Goal: Task Accomplishment & Management: Use online tool/utility

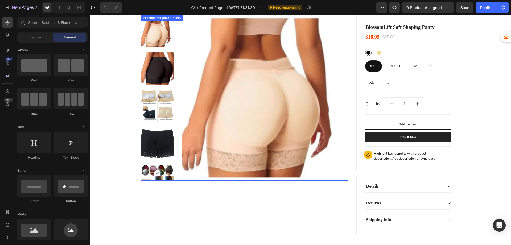
scroll to position [80, 0]
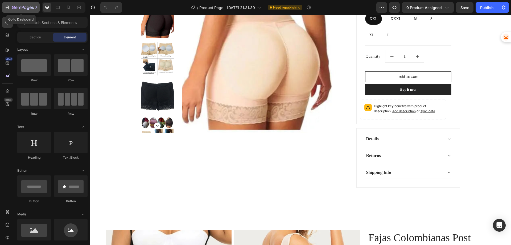
click at [9, 9] on icon "button" at bounding box center [7, 7] width 5 height 5
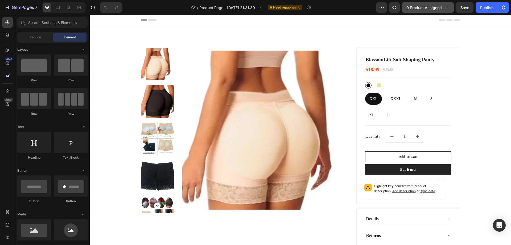
click at [417, 8] on span "0 product assigned" at bounding box center [424, 8] width 35 height 6
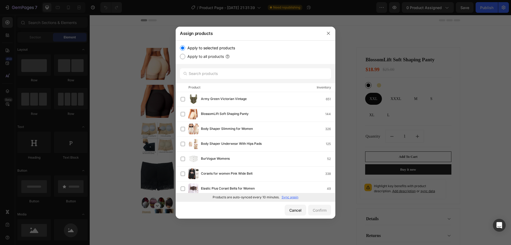
click at [183, 58] on input "Apply to all products" at bounding box center [182, 56] width 5 height 5
radio input "true"
click at [314, 206] on button "Confirm" at bounding box center [319, 210] width 23 height 11
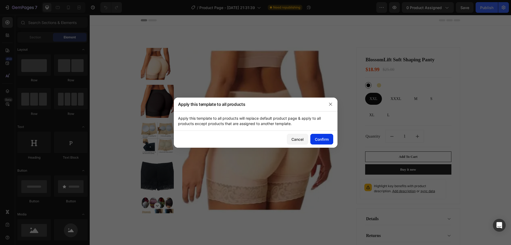
click at [318, 141] on div "Confirm" at bounding box center [322, 139] width 14 height 6
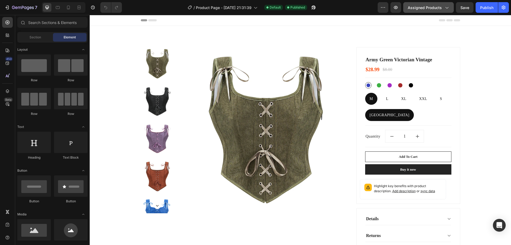
click at [436, 10] on span "Assigned Products" at bounding box center [425, 8] width 34 height 6
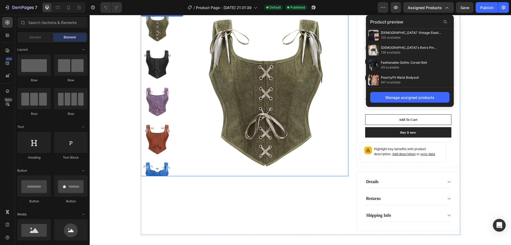
scroll to position [107, 0]
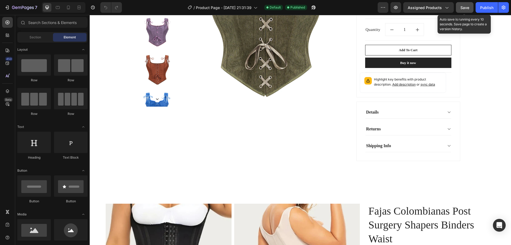
click at [460, 6] on button "Save" at bounding box center [465, 7] width 18 height 11
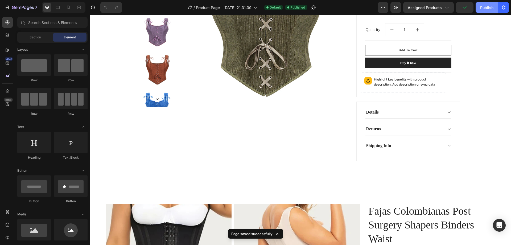
click at [482, 6] on div "Publish" at bounding box center [487, 8] width 13 height 6
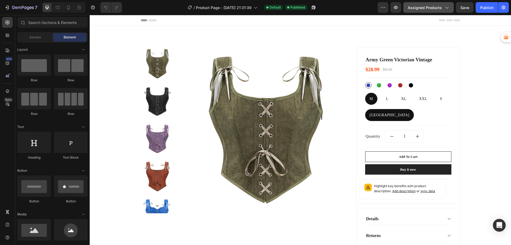
click at [430, 8] on span "Assigned Products" at bounding box center [425, 8] width 34 height 6
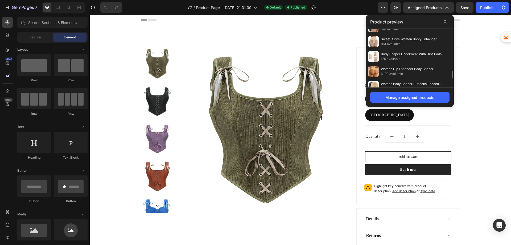
scroll to position [374, 0]
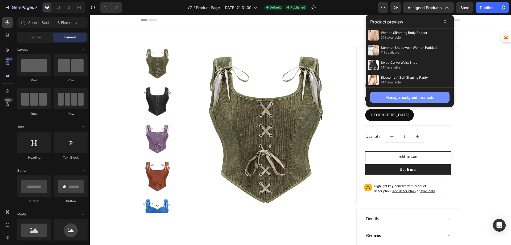
click at [391, 98] on div "Manage assigned products" at bounding box center [410, 98] width 49 height 6
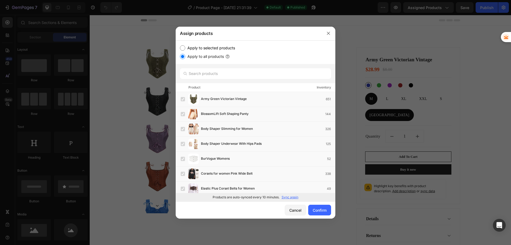
click at [182, 47] on input "Apply to selected products" at bounding box center [182, 47] width 5 height 5
radio input "true"
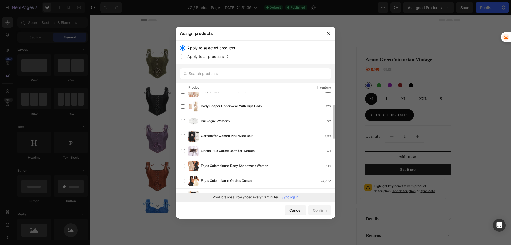
scroll to position [0, 0]
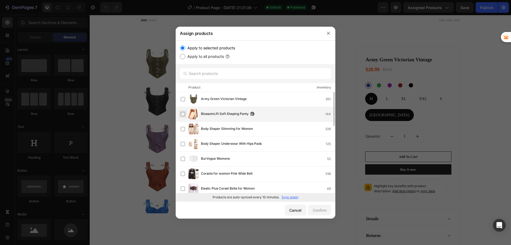
click at [181, 114] on label at bounding box center [183, 114] width 4 height 4
click at [314, 206] on button "Confirm" at bounding box center [319, 210] width 23 height 11
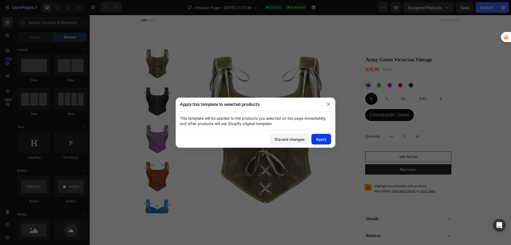
click at [323, 139] on div "Apply" at bounding box center [321, 139] width 11 height 6
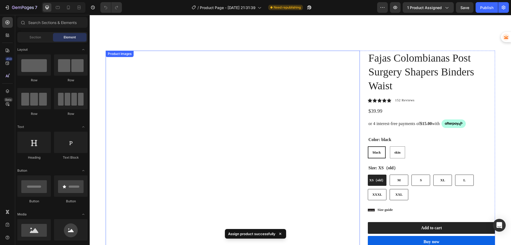
scroll to position [213, 0]
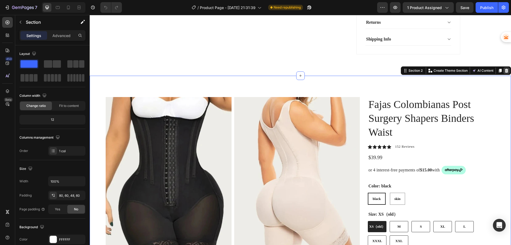
click at [505, 70] on icon at bounding box center [506, 71] width 3 height 4
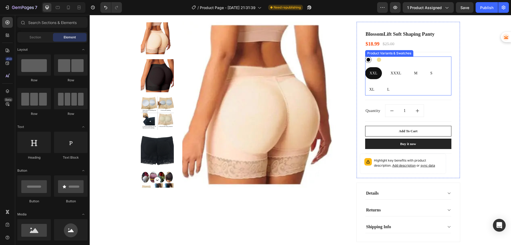
scroll to position [0, 0]
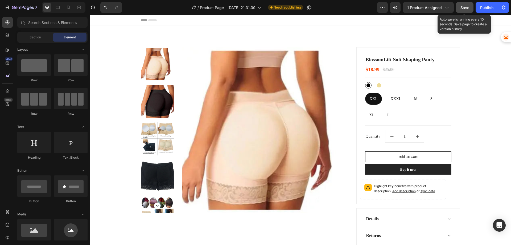
click at [460, 5] on button "Save" at bounding box center [465, 7] width 18 height 11
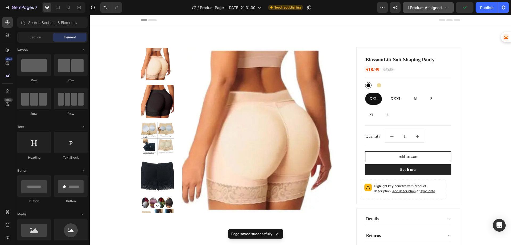
click at [426, 7] on span "1 product assigned" at bounding box center [425, 8] width 35 height 6
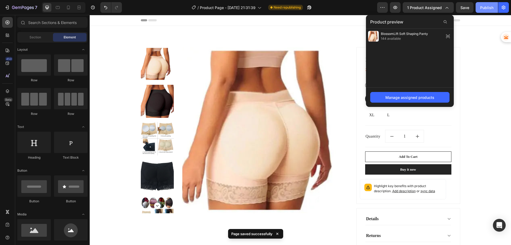
click at [484, 6] on div "Publish" at bounding box center [487, 8] width 13 height 6
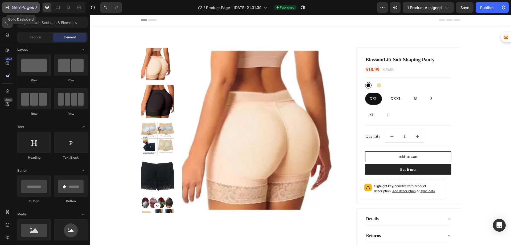
click at [6, 6] on icon "button" at bounding box center [7, 7] width 5 height 5
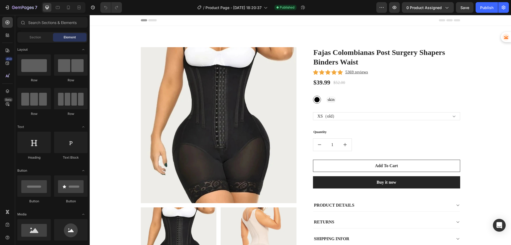
radio input "false"
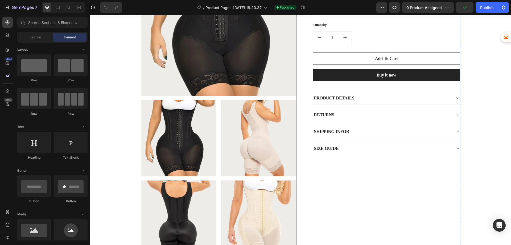
scroll to position [107, 0]
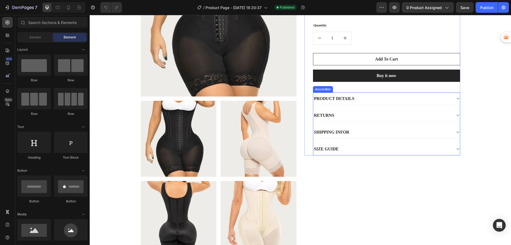
click at [363, 98] on div "PRODUCT DETAILS" at bounding box center [383, 99] width 138 height 8
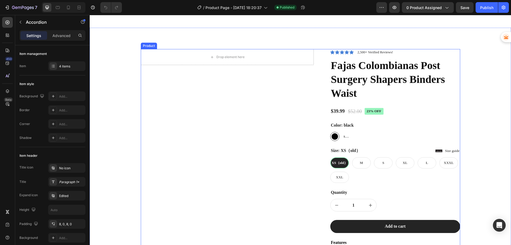
scroll to position [373, 0]
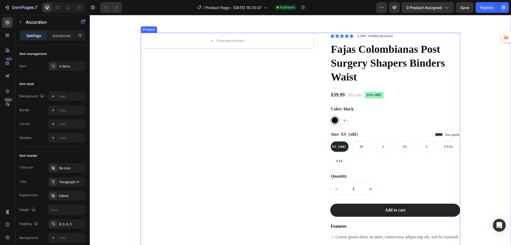
click at [252, 105] on div "Drop element here Row" at bounding box center [232, 193] width 182 height 320
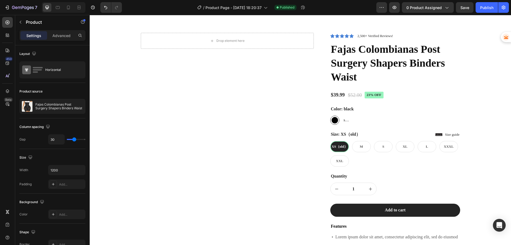
click at [254, 90] on div "Drop element here Row" at bounding box center [232, 193] width 182 height 320
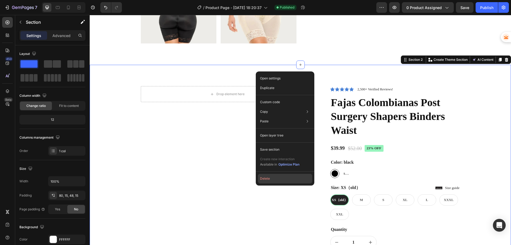
drag, startPoint x: 269, startPoint y: 180, endPoint x: 178, endPoint y: 165, distance: 91.3
click at [269, 180] on button "Delete" at bounding box center [285, 179] width 54 height 10
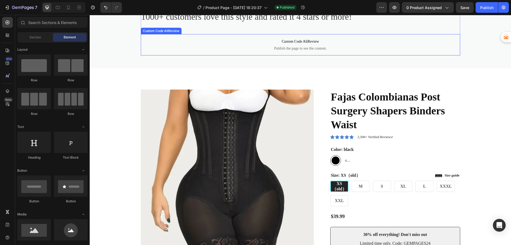
scroll to position [400, 0]
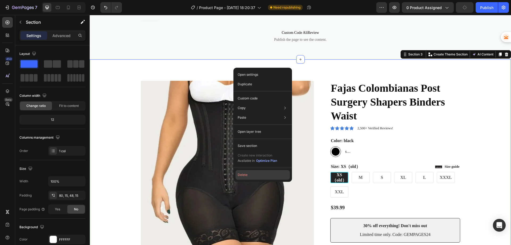
click at [250, 175] on button "Delete" at bounding box center [263, 175] width 54 height 10
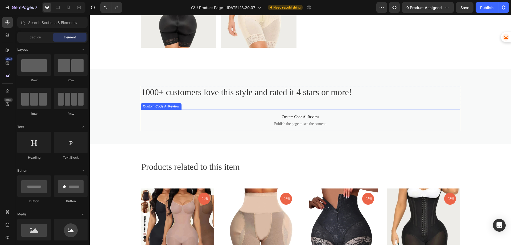
scroll to position [293, 0]
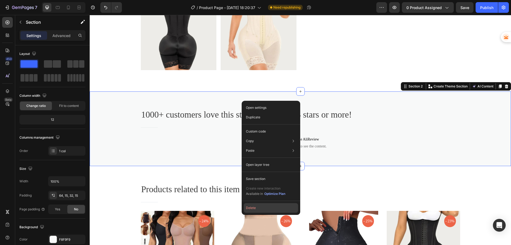
click at [256, 208] on button "Delete" at bounding box center [271, 208] width 54 height 10
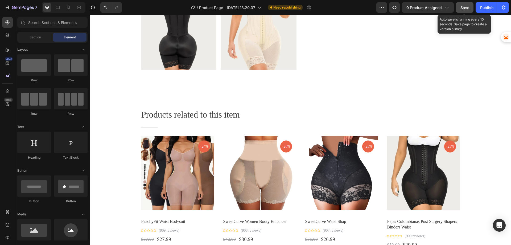
click at [459, 6] on button "Save" at bounding box center [465, 7] width 18 height 11
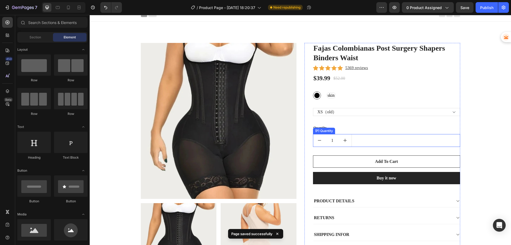
scroll to position [0, 0]
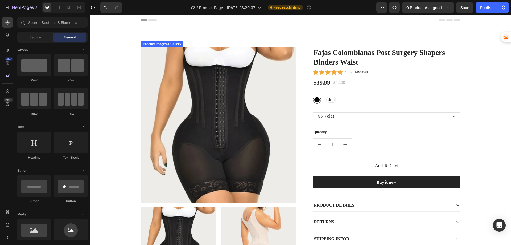
click at [237, 63] on img at bounding box center [219, 125] width 156 height 156
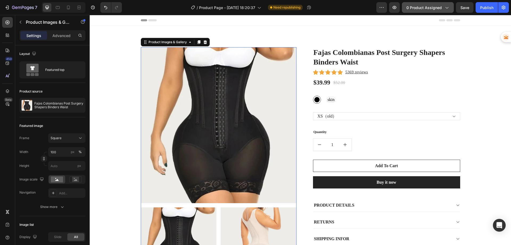
click at [414, 3] on button "0 product assigned" at bounding box center [428, 7] width 52 height 11
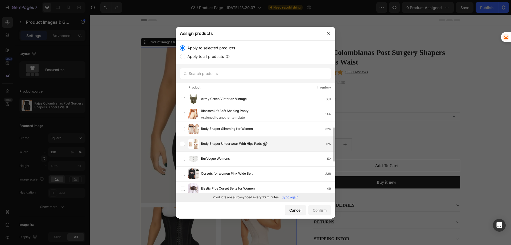
scroll to position [53, 0]
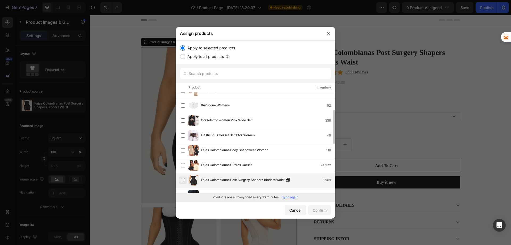
click at [183, 181] on label at bounding box center [183, 180] width 4 height 4
click at [321, 212] on div "Confirm" at bounding box center [320, 210] width 14 height 6
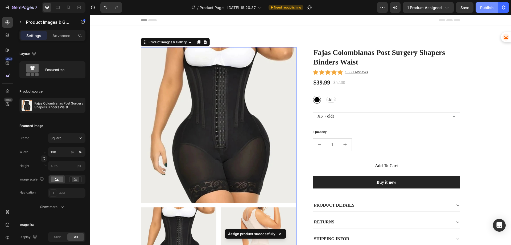
click at [488, 7] on div "Publish" at bounding box center [487, 8] width 13 height 6
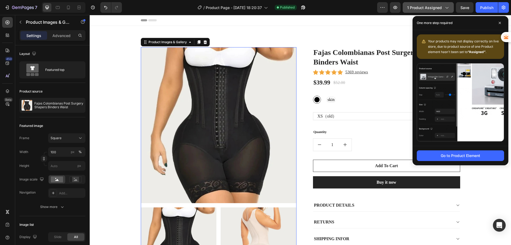
click at [420, 7] on span "1 product assigned" at bounding box center [425, 8] width 35 height 6
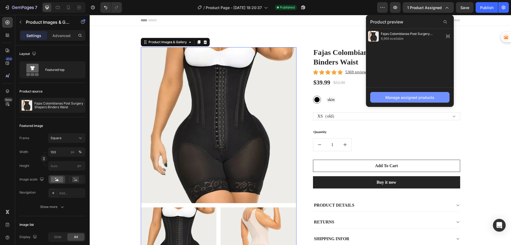
click at [390, 99] on div "Manage assigned products" at bounding box center [410, 98] width 49 height 6
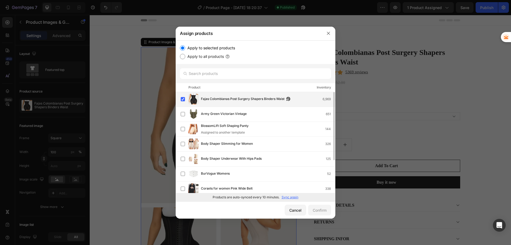
click at [232, 97] on span "Fajas Colombianas Post Surgery Shapers Binders Waist" at bounding box center [243, 99] width 84 height 6
click at [232, 97] on span "Fajas Colombianas Post Surgery Shapers Binders Waist" at bounding box center [243, 96] width 84 height 6
click at [330, 34] on icon "button" at bounding box center [329, 33] width 4 height 4
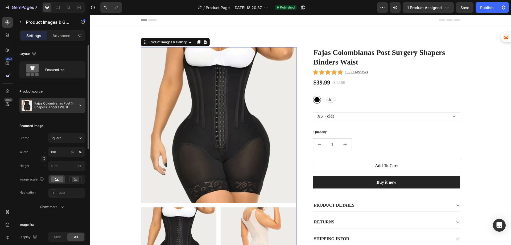
click at [81, 99] on div at bounding box center [78, 105] width 15 height 15
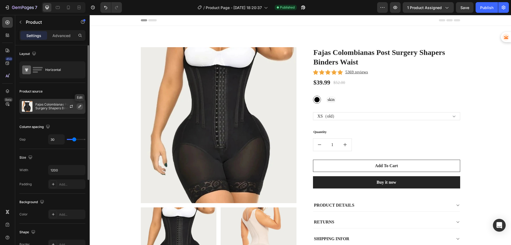
click at [82, 108] on icon "button" at bounding box center [80, 106] width 4 height 4
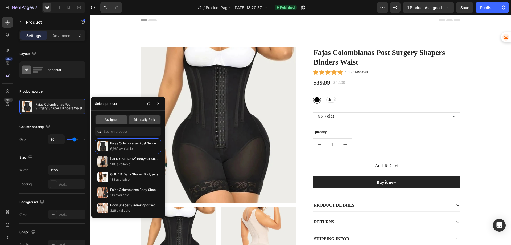
click at [113, 121] on span "Assigned" at bounding box center [112, 119] width 14 height 5
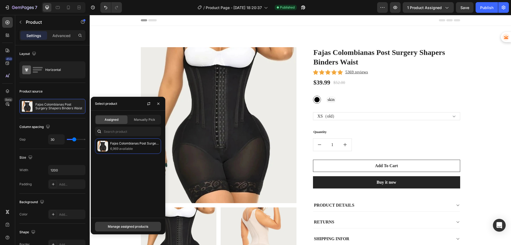
click at [129, 225] on div "Manage assigned products" at bounding box center [128, 226] width 40 height 5
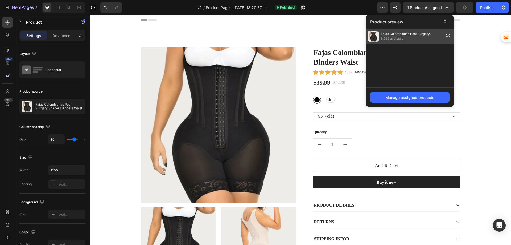
click at [408, 37] on span "6,969 available" at bounding box center [411, 38] width 61 height 5
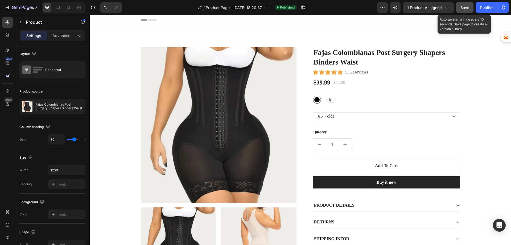
click at [467, 6] on span "Save" at bounding box center [465, 7] width 9 height 5
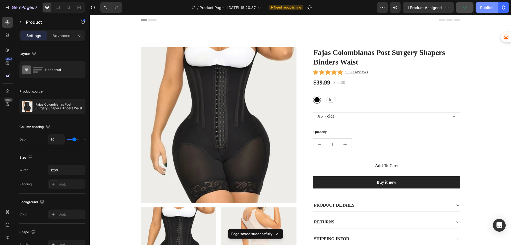
click at [482, 8] on div "Publish" at bounding box center [487, 8] width 13 height 6
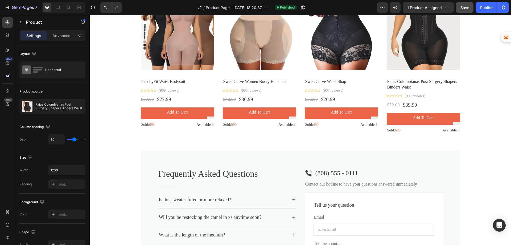
scroll to position [533, 0]
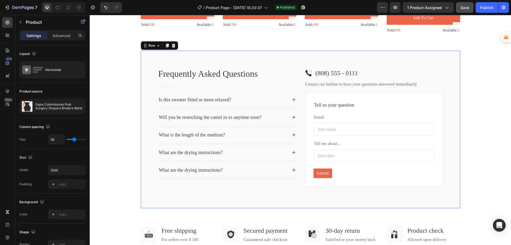
click at [225, 60] on div "Frequently Asked Questions Heading Title Line Is this sweater fitted or more re…" at bounding box center [301, 129] width 320 height 157
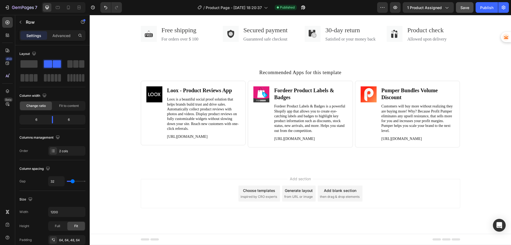
scroll to position [738, 0]
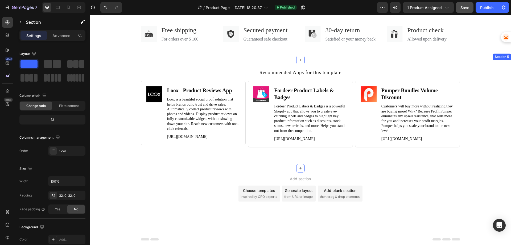
click at [141, 60] on div "Recommended Apps for this template Heading Image Loox ‑ Product Reviews App Hea…" at bounding box center [301, 114] width 422 height 108
click at [505, 53] on icon at bounding box center [506, 55] width 3 height 4
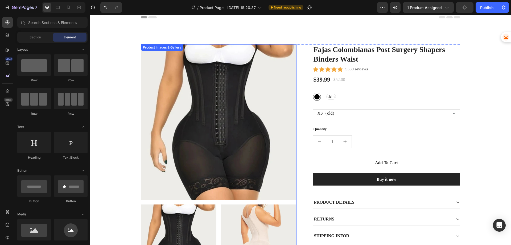
scroll to position [0, 0]
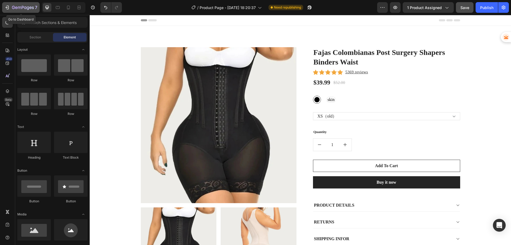
click at [3, 8] on button "7" at bounding box center [21, 7] width 38 height 11
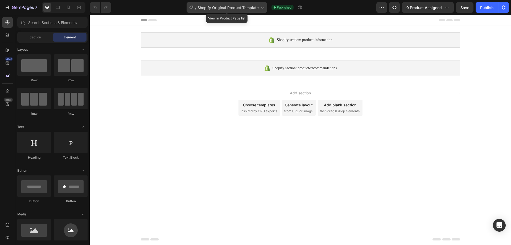
click at [245, 10] on span "Shopify Original Product Template" at bounding box center [228, 8] width 61 height 6
click at [322, 165] on body "Shopify section: product-information Shopify section: product-information Shopi…" at bounding box center [301, 130] width 422 height 230
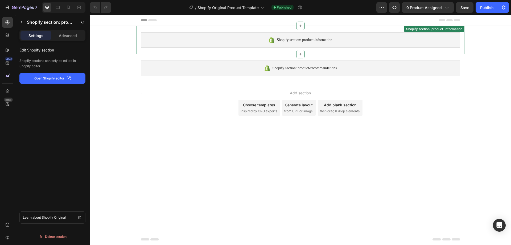
click at [265, 46] on div "Shopify section: product-information" at bounding box center [301, 39] width 320 height 15
click at [71, 35] on p "Advanced" at bounding box center [68, 36] width 18 height 6
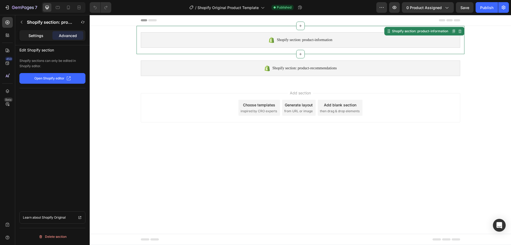
click at [36, 33] on p "Settings" at bounding box center [36, 36] width 15 height 6
click at [435, 5] on span "0 product assigned" at bounding box center [424, 8] width 35 height 6
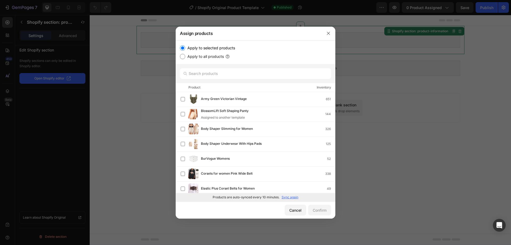
click at [182, 56] on input "Apply to all products" at bounding box center [182, 56] width 5 height 5
radio input "true"
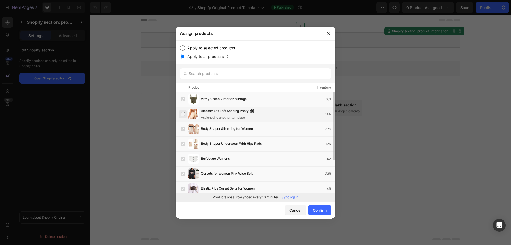
click at [184, 116] on label at bounding box center [183, 114] width 4 height 4
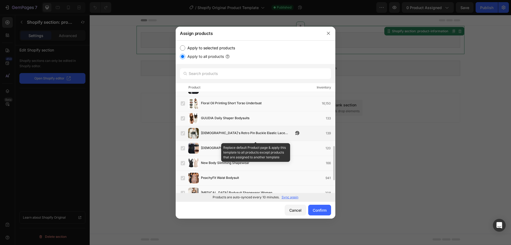
scroll to position [107, 0]
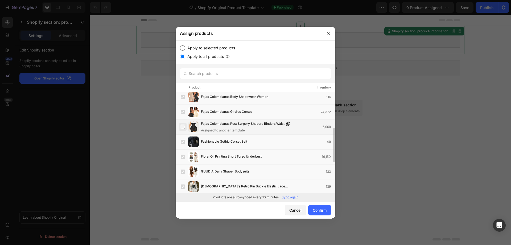
click at [184, 127] on label at bounding box center [183, 127] width 4 height 4
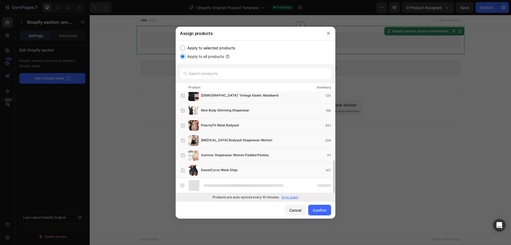
scroll to position [197, 0]
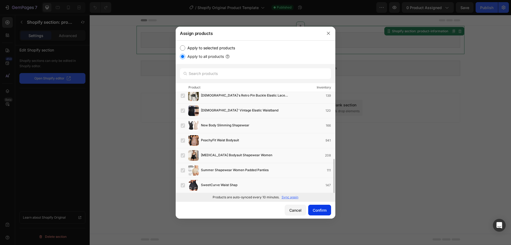
click at [323, 209] on div "Confirm" at bounding box center [320, 210] width 14 height 6
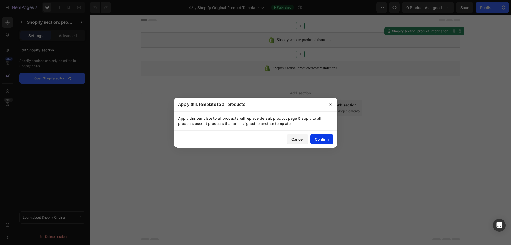
click at [326, 135] on button "Confirm" at bounding box center [322, 139] width 23 height 11
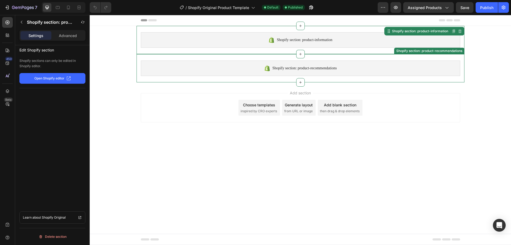
click at [295, 68] on span "Shopify section: product-recommendations" at bounding box center [305, 68] width 64 height 6
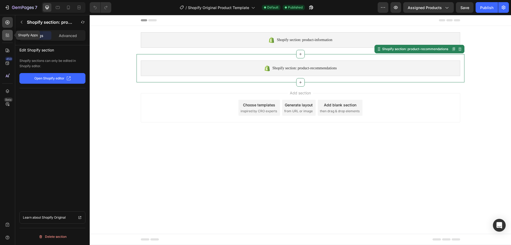
click at [6, 32] on div at bounding box center [7, 35] width 11 height 11
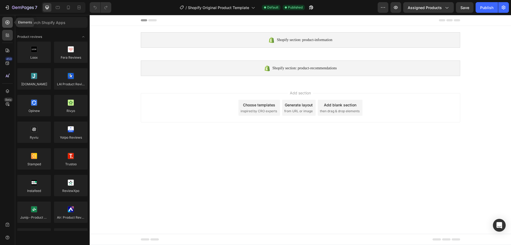
click at [10, 23] on icon at bounding box center [7, 22] width 5 height 5
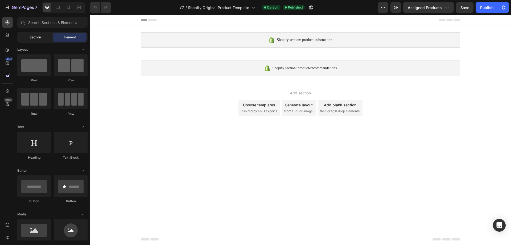
click at [37, 37] on span "Section" at bounding box center [35, 37] width 11 height 5
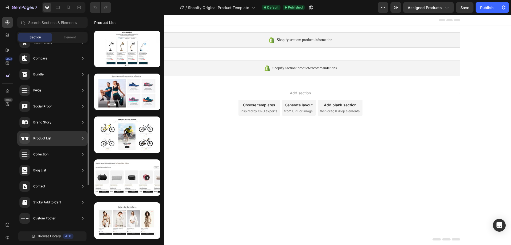
scroll to position [17, 0]
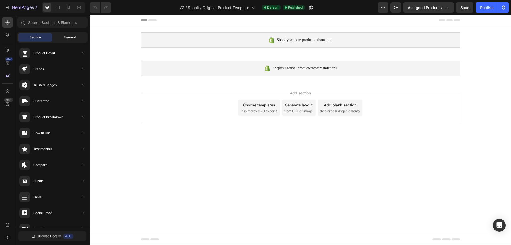
click at [73, 38] on span "Element" at bounding box center [70, 37] width 12 height 5
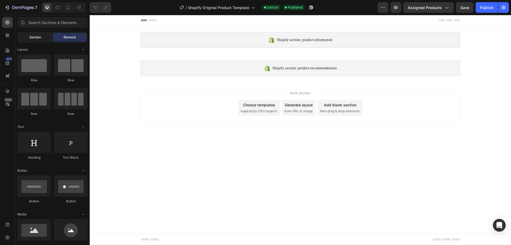
click at [34, 38] on span "Section" at bounding box center [35, 37] width 11 height 5
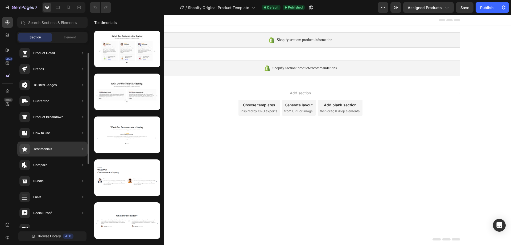
scroll to position [71, 0]
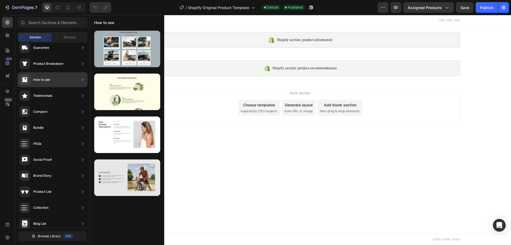
click at [121, 172] on div at bounding box center [127, 177] width 66 height 36
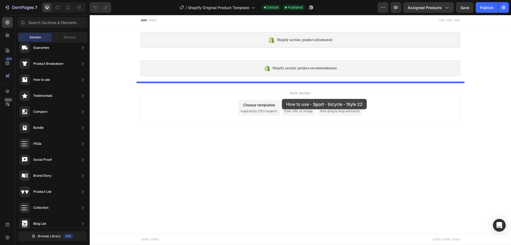
drag, startPoint x: 211, startPoint y: 187, endPoint x: 282, endPoint y: 99, distance: 113.3
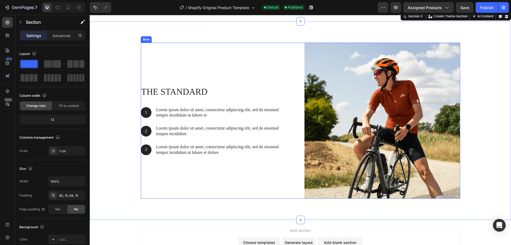
scroll to position [80, 0]
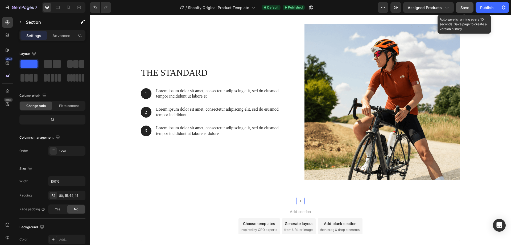
click at [464, 6] on span "Save" at bounding box center [465, 7] width 9 height 5
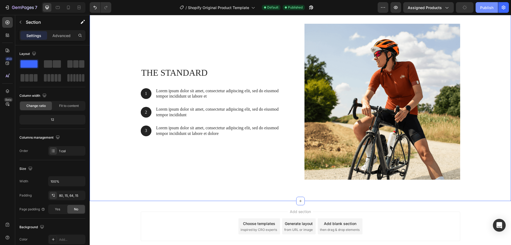
click at [483, 9] on div "Publish" at bounding box center [487, 8] width 13 height 6
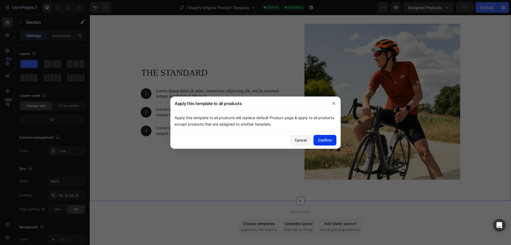
click at [326, 139] on div "Confirm" at bounding box center [325, 140] width 14 height 6
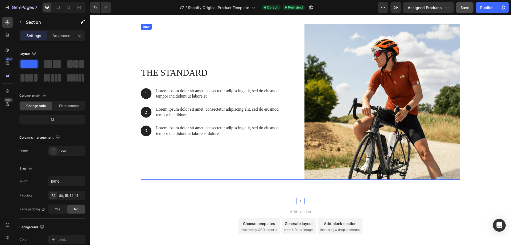
click at [249, 33] on div "The standard Heading 1 Text Block Hero Banner Lorem ipsum dolor sit amet, conse…" at bounding box center [219, 102] width 156 height 156
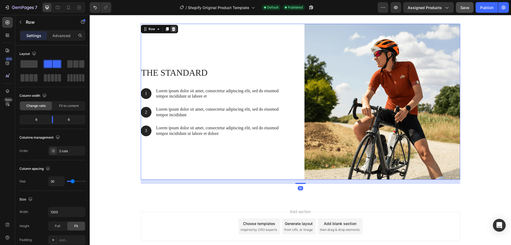
click at [172, 30] on icon at bounding box center [174, 29] width 4 height 4
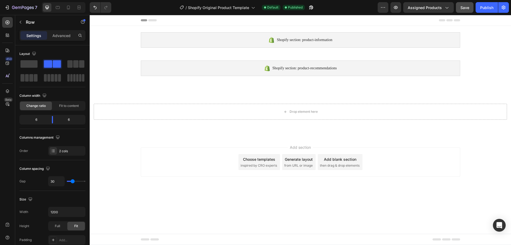
scroll to position [0, 0]
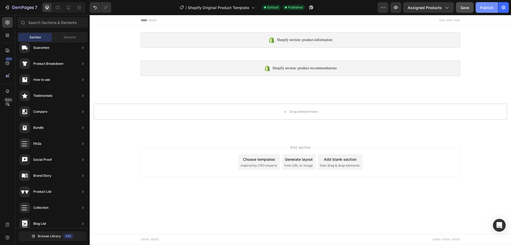
click at [478, 5] on button "Publish" at bounding box center [487, 7] width 22 height 11
click at [4, 5] on button "7" at bounding box center [21, 7] width 38 height 11
